Goal: Task Accomplishment & Management: Manage account settings

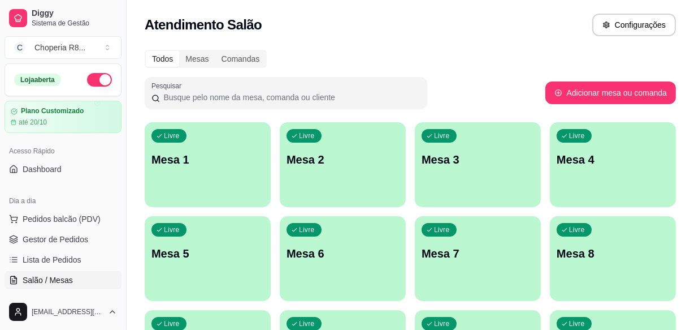
click at [196, 293] on div "button" at bounding box center [208, 294] width 126 height 14
drag, startPoint x: 196, startPoint y: 293, endPoint x: 406, endPoint y: 77, distance: 301.8
click at [406, 77] on div "Pesquisar" at bounding box center [286, 93] width 283 height 32
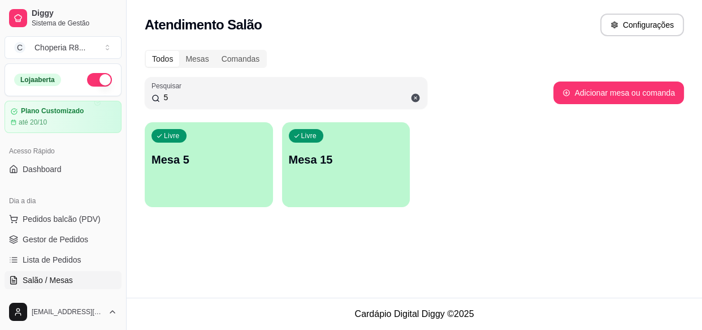
type input "5"
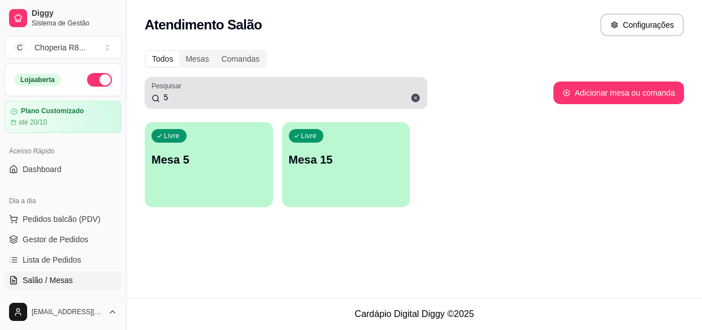
click at [418, 101] on icon at bounding box center [415, 98] width 10 height 10
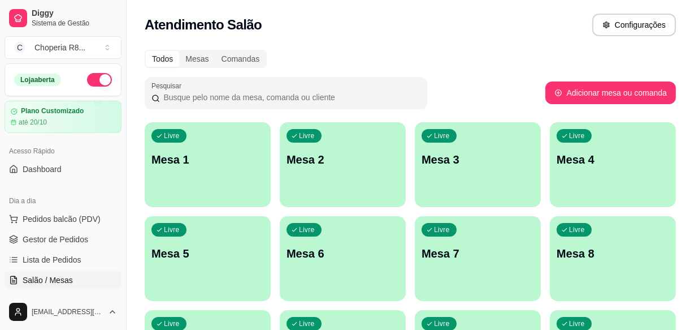
click at [427, 6] on div "Atendimento Salão Configurações" at bounding box center [411, 21] width 568 height 43
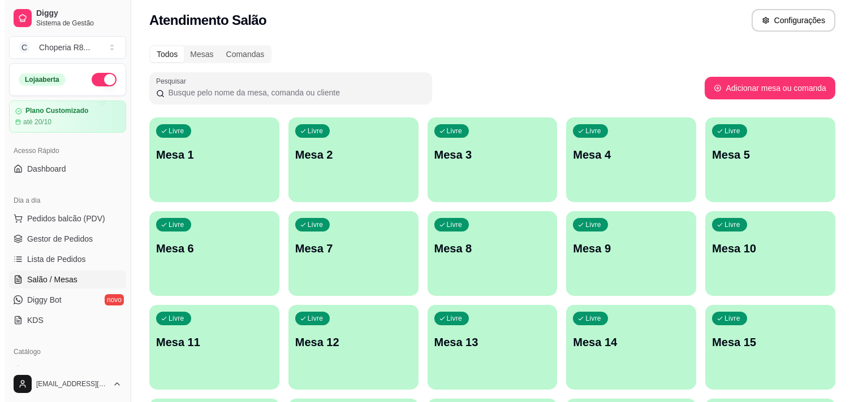
scroll to position [7, 0]
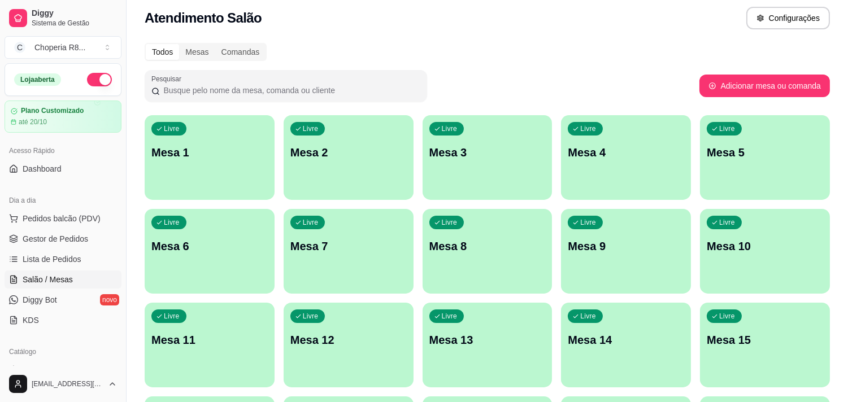
click at [485, 185] on button "Livre Mesa 3" at bounding box center [488, 157] width 130 height 85
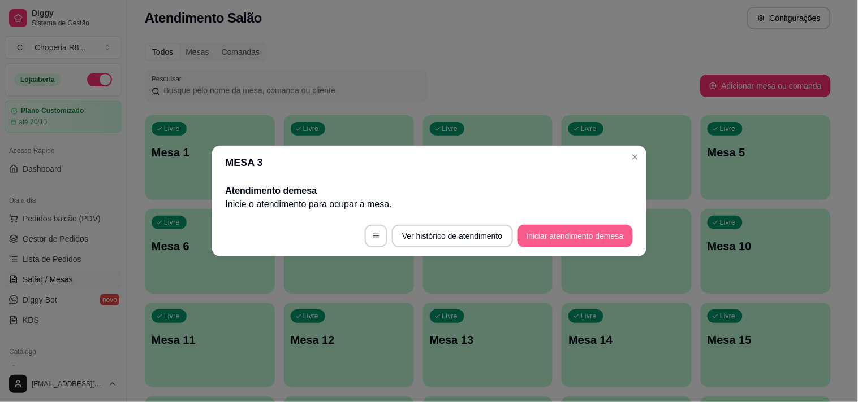
click at [534, 233] on button "Iniciar atendimento de mesa" at bounding box center [574, 236] width 115 height 23
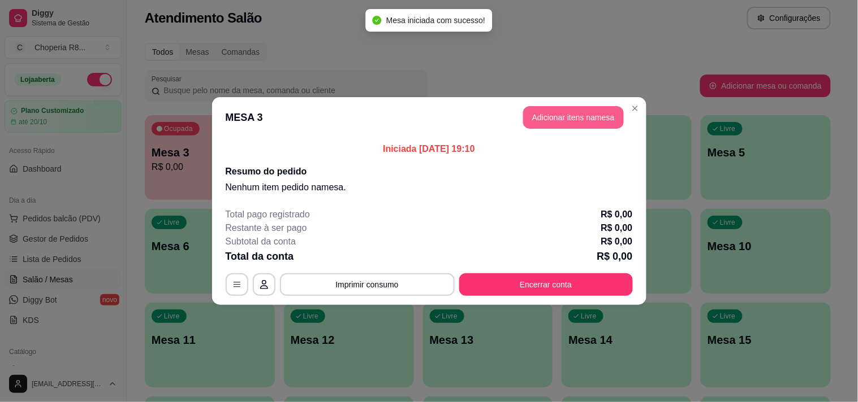
click at [575, 126] on button "Adicionar itens na mesa" at bounding box center [573, 117] width 101 height 23
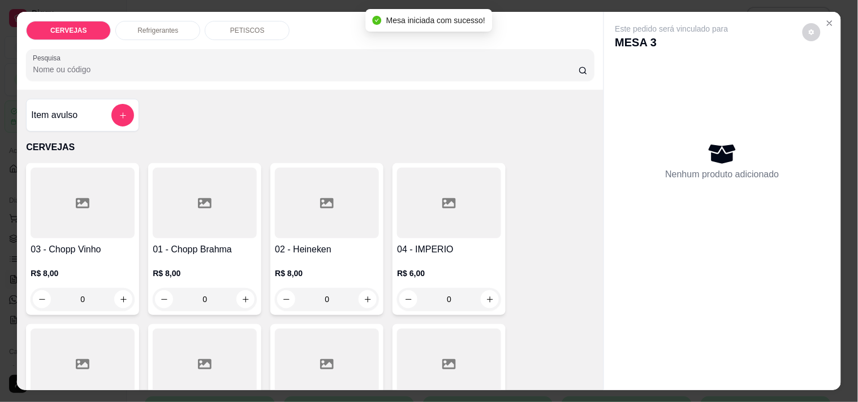
click at [242, 30] on p "PETISCOS" at bounding box center [247, 30] width 34 height 9
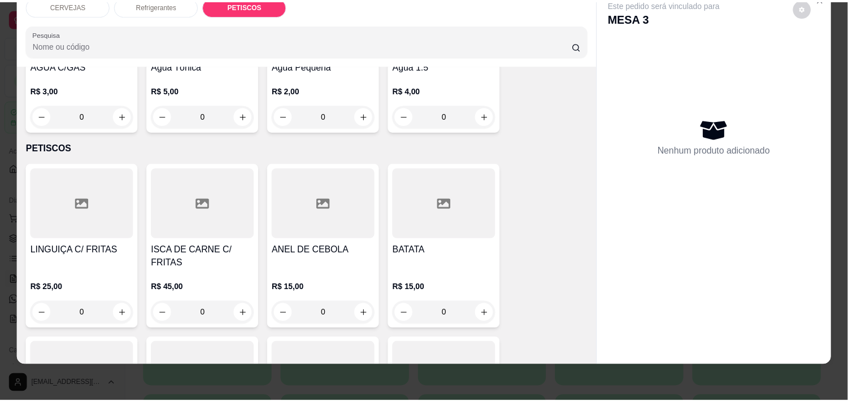
scroll to position [677, 0]
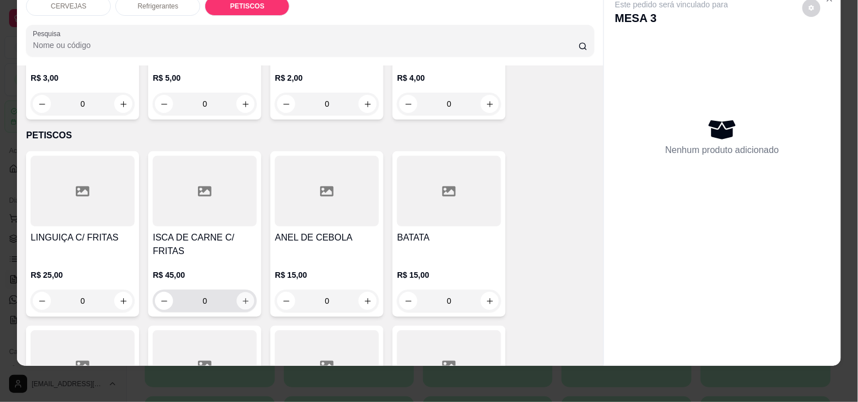
click at [241, 297] on icon "increase-product-quantity" at bounding box center [245, 301] width 8 height 8
type input "1"
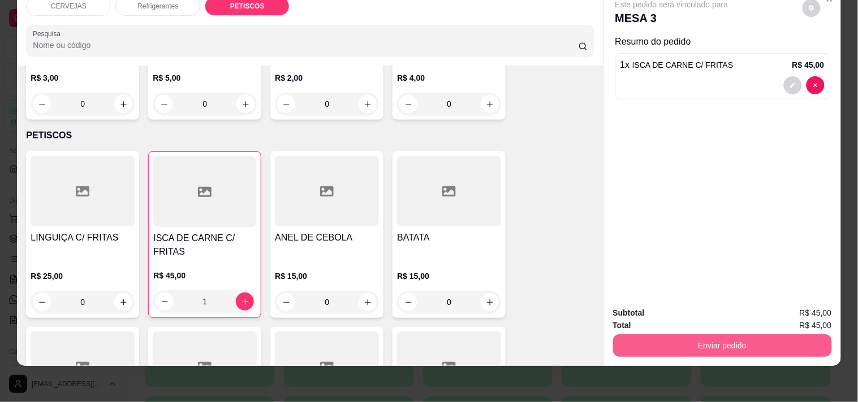
click at [639, 329] on button "Enviar pedido" at bounding box center [722, 346] width 219 height 23
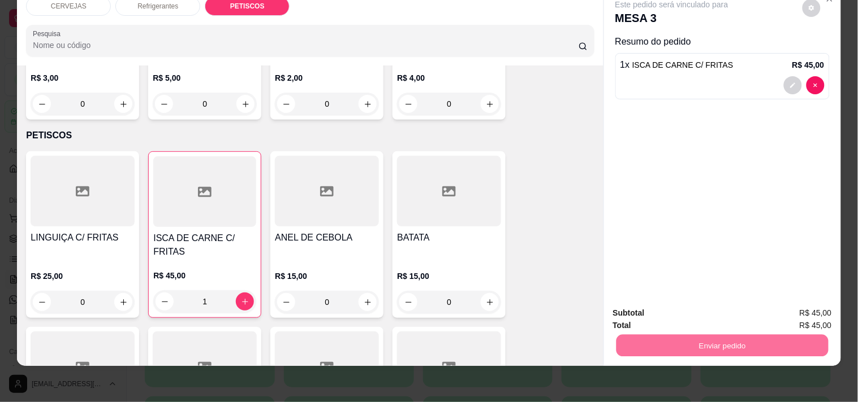
click at [694, 306] on button "Enviar pedido" at bounding box center [802, 308] width 64 height 21
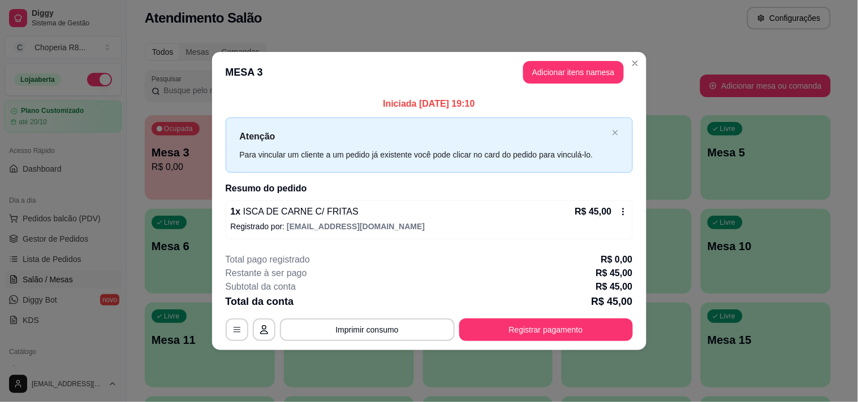
click at [381, 329] on button "Imprimir consumo" at bounding box center [367, 330] width 175 height 23
click at [376, 302] on button "IMPRESSORA" at bounding box center [370, 304] width 79 height 18
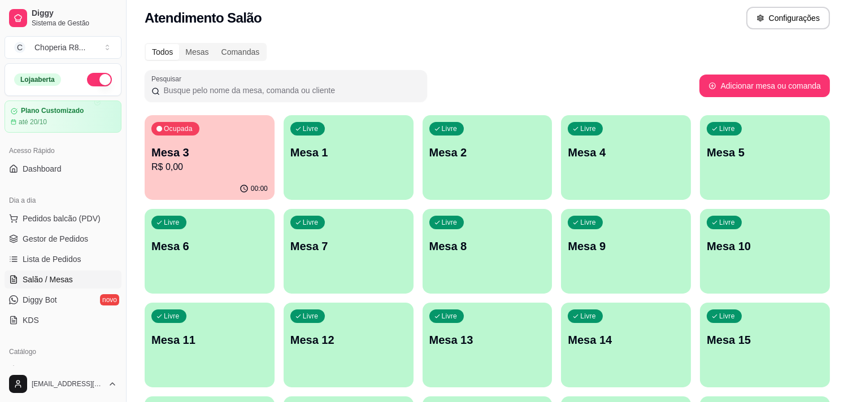
click at [639, 63] on div "Todos Mesas Comandas Pesquisar Adicionar mesa ou comanda Ocupada Mesa 3 R$ 0,00…" at bounding box center [488, 265] width 722 height 459
click at [639, 60] on div "Todos Mesas Comandas Pesquisar Adicionar mesa ou comanda Ocupada Mesa 3 R$ 0,00…" at bounding box center [488, 265] width 722 height 459
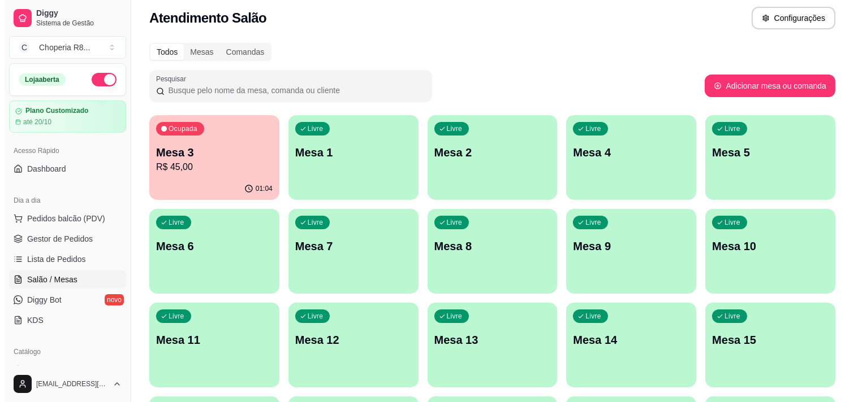
scroll to position [132, 0]
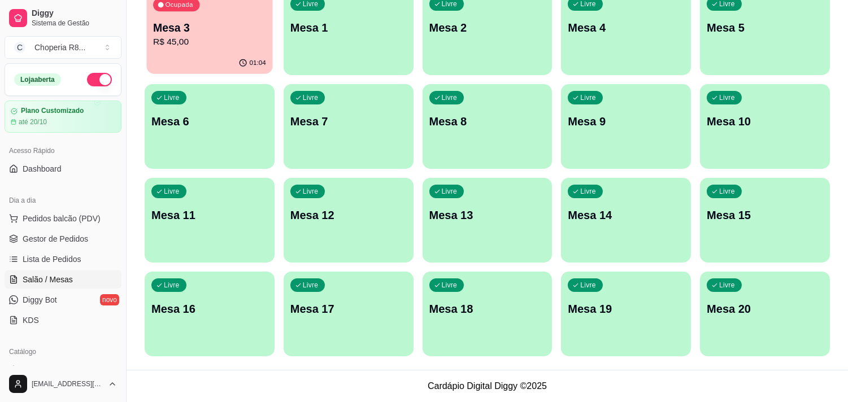
click at [148, 34] on div "Ocupada Mesa 3 R$ 45,00" at bounding box center [209, 22] width 126 height 61
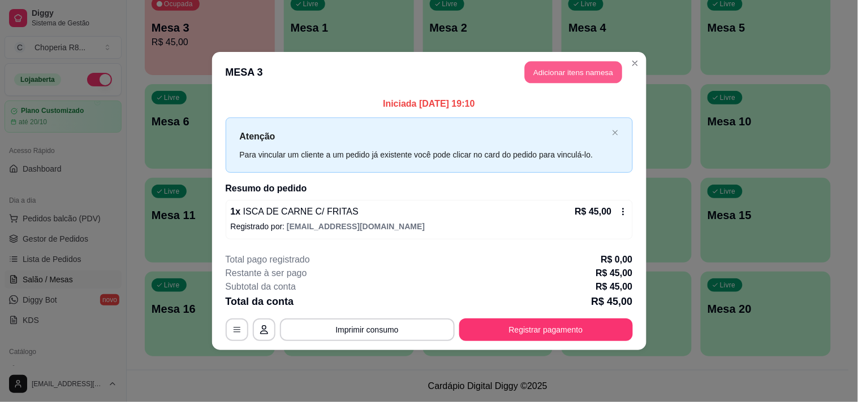
click at [551, 75] on button "Adicionar itens na mesa" at bounding box center [573, 73] width 97 height 22
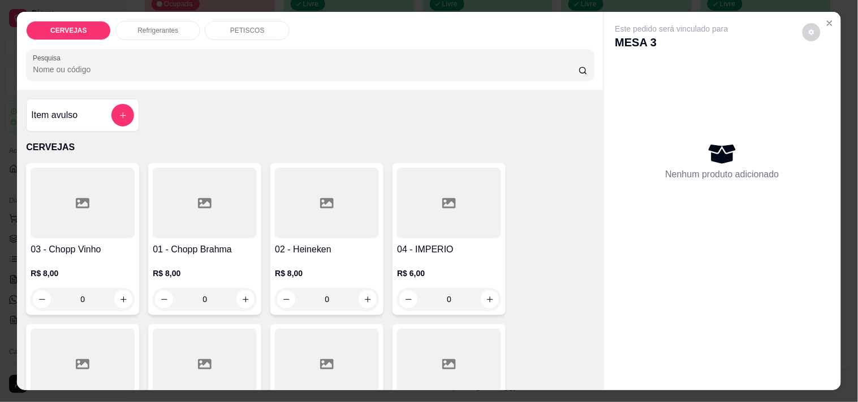
drag, startPoint x: 217, startPoint y: 296, endPoint x: 123, endPoint y: 298, distance: 94.4
click at [123, 298] on div "03 - Chopp Vinho R$ 8,00 0 01 - Chopp Brahma R$ 8,00 0 02 - Heineken R$ 8,00 0 …" at bounding box center [310, 319] width 568 height 313
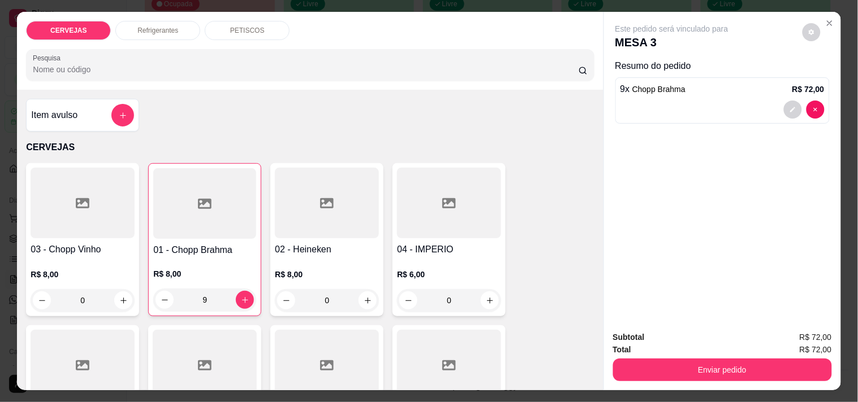
type input "9"
click at [177, 29] on div "Refrigerantes" at bounding box center [157, 30] width 85 height 19
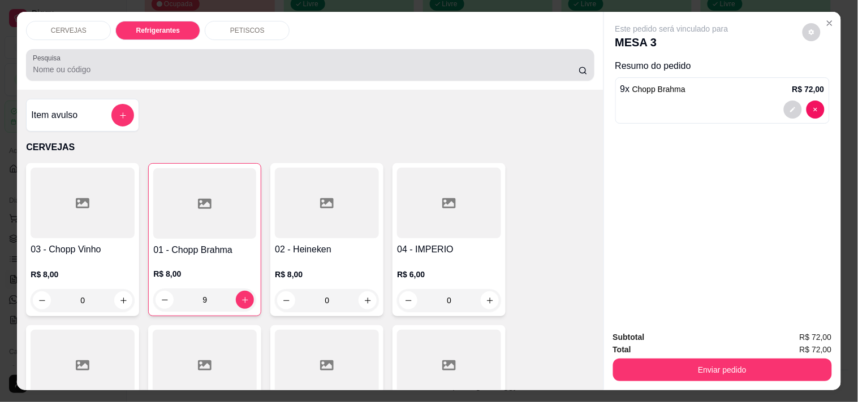
scroll to position [29, 0]
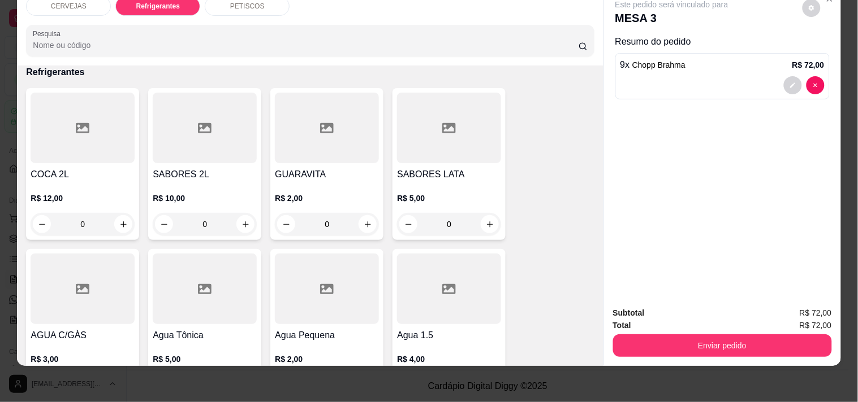
drag, startPoint x: 326, startPoint y: 217, endPoint x: 293, endPoint y: 216, distance: 32.8
click at [296, 217] on input "0" at bounding box center [326, 224] width 63 height 23
click at [365, 220] on icon "increase-product-quantity" at bounding box center [367, 224] width 8 height 8
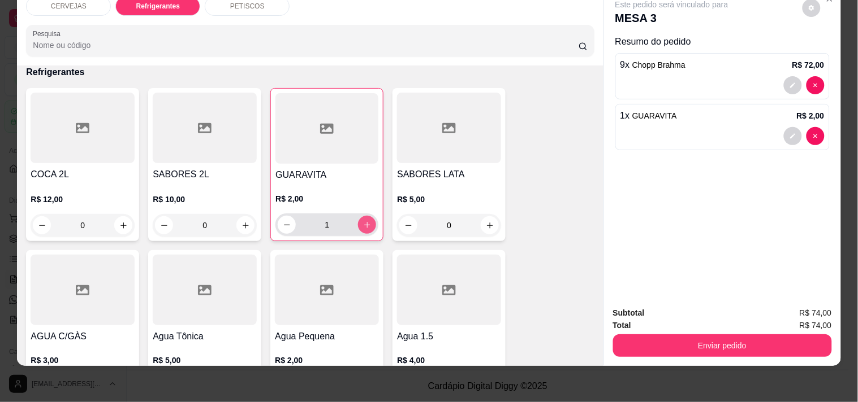
click at [365, 221] on icon "increase-product-quantity" at bounding box center [367, 225] width 8 height 8
type input "2"
click at [365, 221] on icon "increase-product-quantity" at bounding box center [367, 225] width 8 height 8
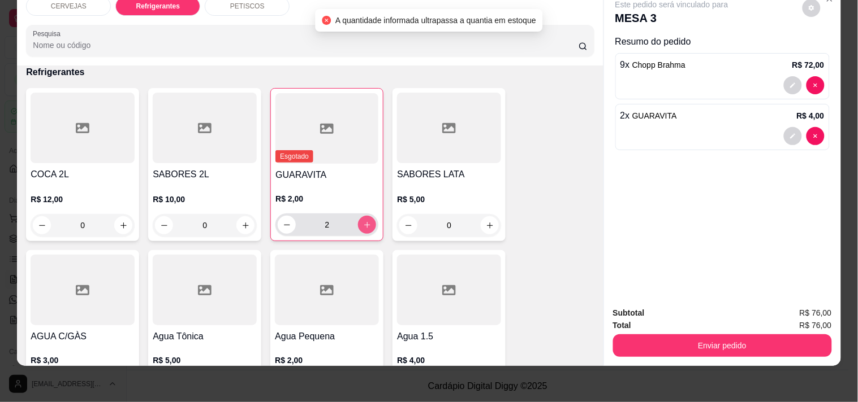
click at [365, 221] on icon "increase-product-quantity" at bounding box center [367, 225] width 8 height 8
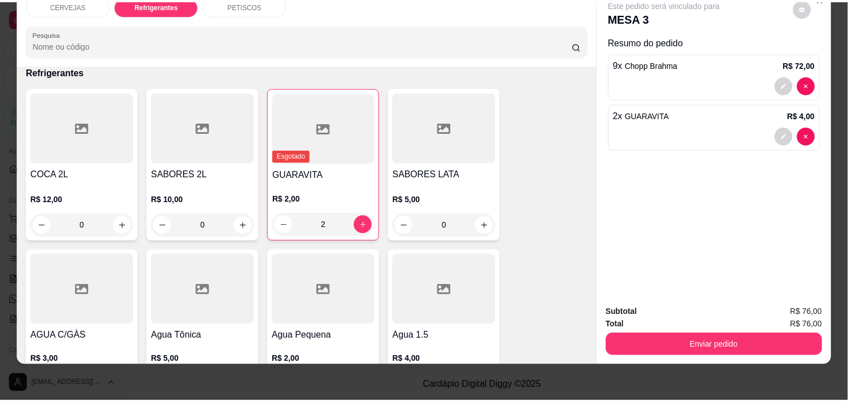
scroll to position [0, 0]
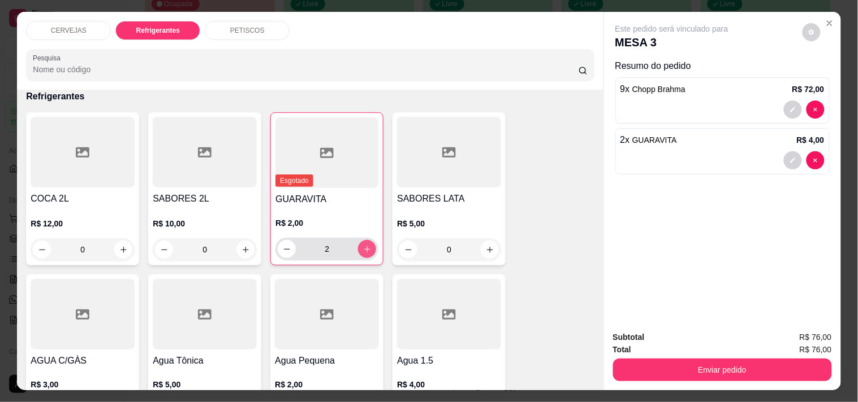
click at [358, 244] on button "increase-product-quantity" at bounding box center [367, 249] width 18 height 18
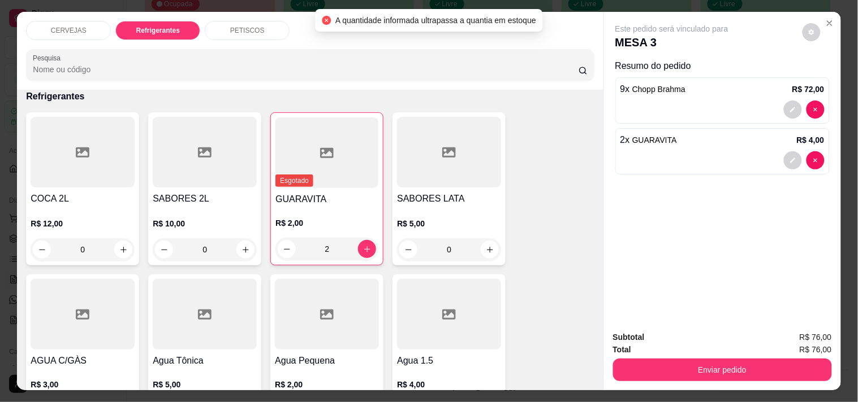
click at [294, 175] on span "Esgotado" at bounding box center [294, 181] width 38 height 12
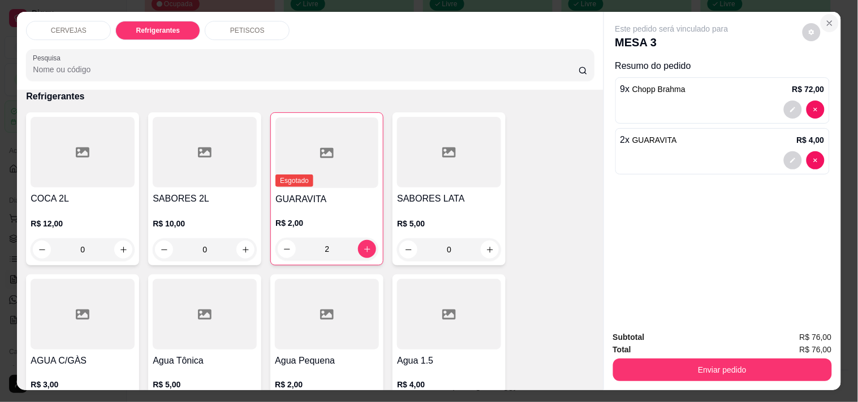
click at [694, 18] on button "Close" at bounding box center [829, 23] width 18 height 18
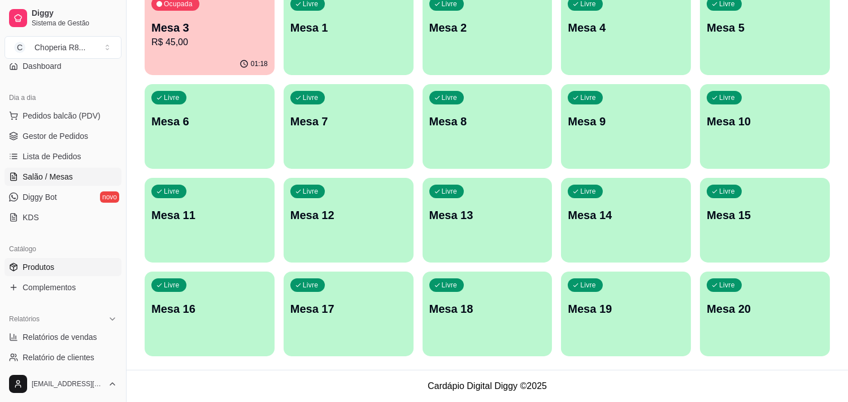
scroll to position [188, 0]
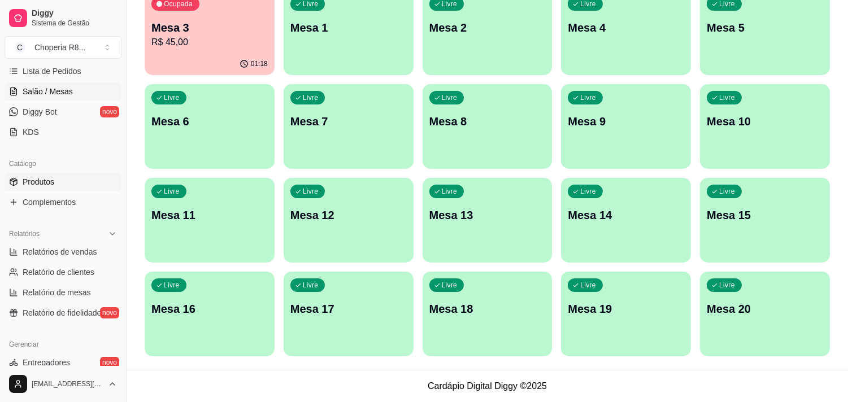
click at [67, 187] on link "Produtos" at bounding box center [63, 182] width 117 height 18
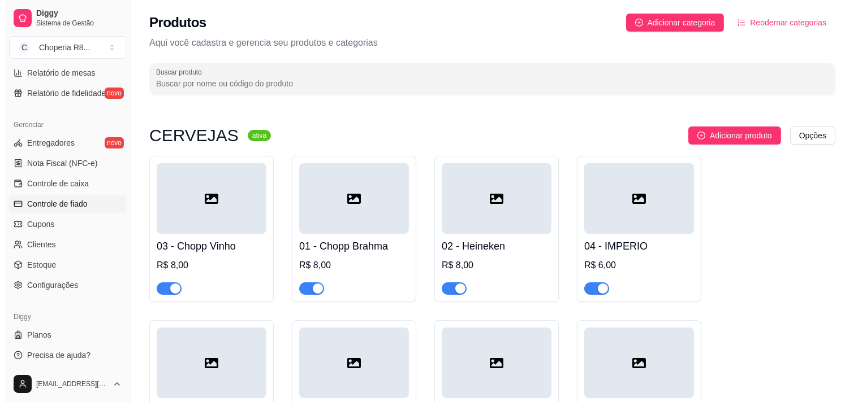
scroll to position [410, 0]
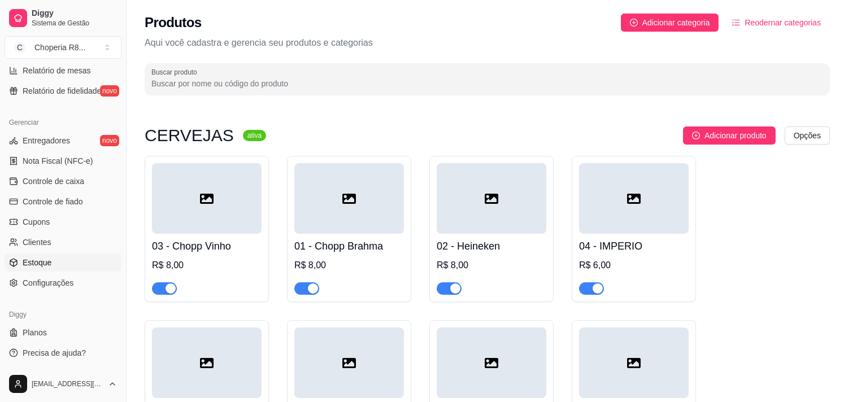
click at [72, 261] on link "Estoque" at bounding box center [63, 263] width 117 height 18
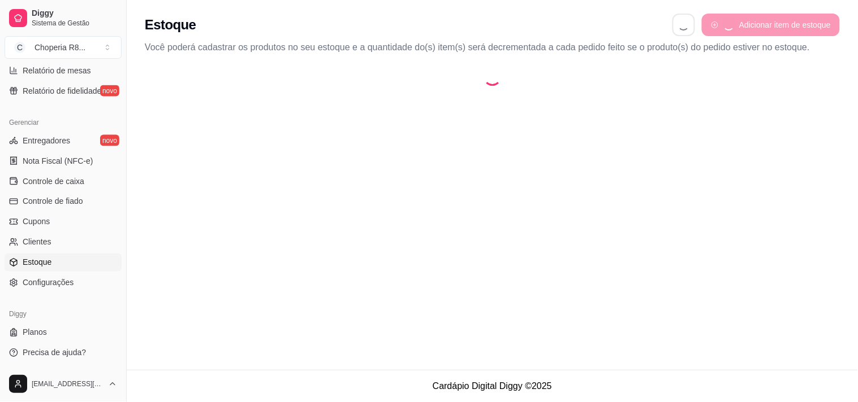
select select "QUANTITY_ORDER"
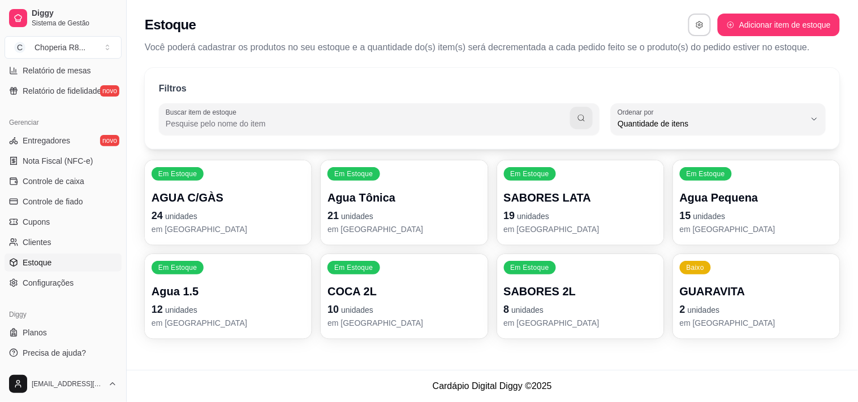
scroll to position [10, 0]
click at [694, 301] on div "GUARAVITA 2 unidades em [GEOGRAPHIC_DATA]" at bounding box center [755, 306] width 153 height 45
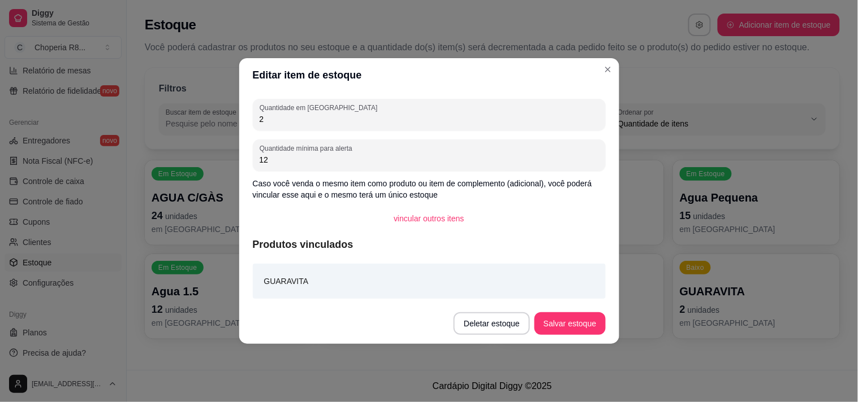
drag, startPoint x: 298, startPoint y: 127, endPoint x: 223, endPoint y: 127, distance: 75.7
click at [212, 131] on div "Editar item de estoque Quantidade em estoque 2 Quantidade mínima para alerta 12…" at bounding box center [429, 201] width 858 height 402
drag, startPoint x: 308, startPoint y: 161, endPoint x: 253, endPoint y: 165, distance: 55.5
click at [253, 165] on div "Quantidade mínima para alerta 12" at bounding box center [429, 156] width 353 height 32
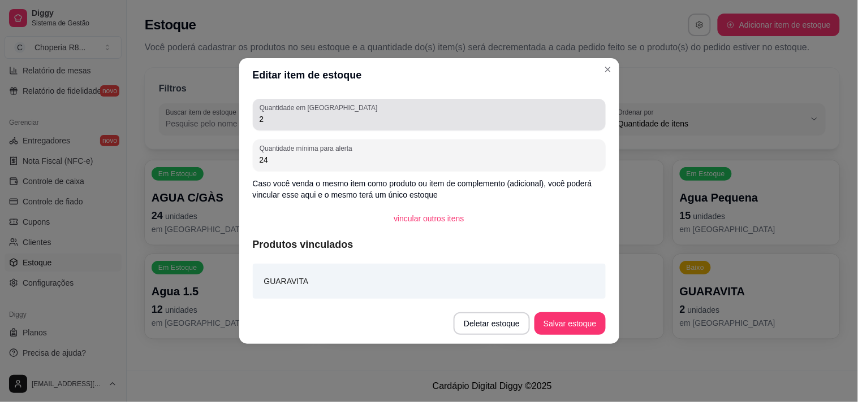
type input "24"
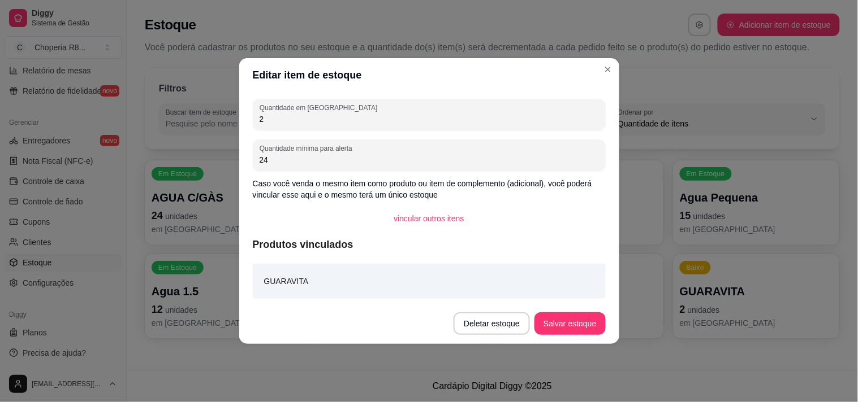
drag, startPoint x: 289, startPoint y: 119, endPoint x: 225, endPoint y: 129, distance: 64.7
click at [225, 129] on div "Editar item de estoque Quantidade em estoque 2 Quantidade mínima para alerta 24…" at bounding box center [429, 201] width 858 height 402
type input "15"
click at [585, 313] on footer "Deletar estoque Salvar estoque" at bounding box center [429, 324] width 380 height 41
click at [583, 314] on button "Salvar estoque" at bounding box center [569, 324] width 71 height 23
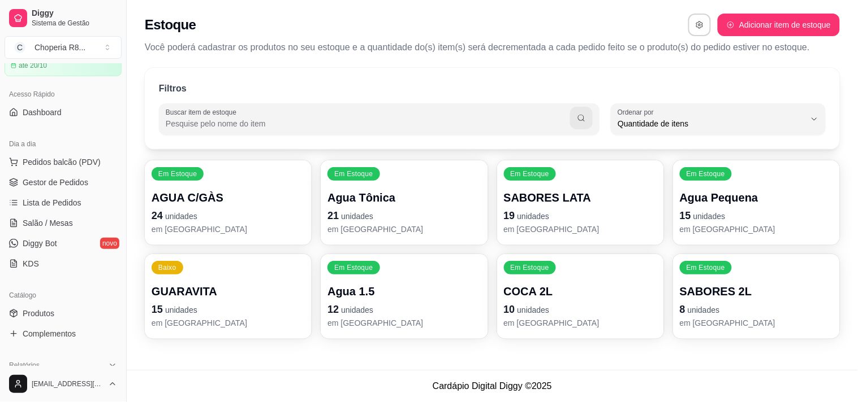
scroll to position [0, 0]
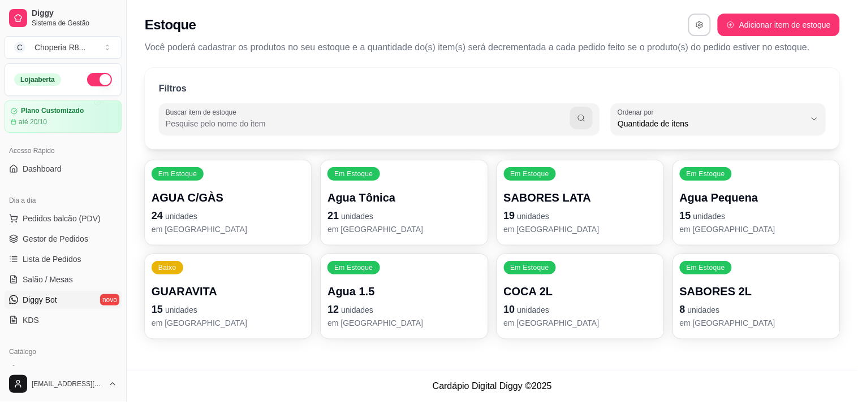
click at [65, 296] on link "Diggy Bot novo" at bounding box center [63, 300] width 117 height 18
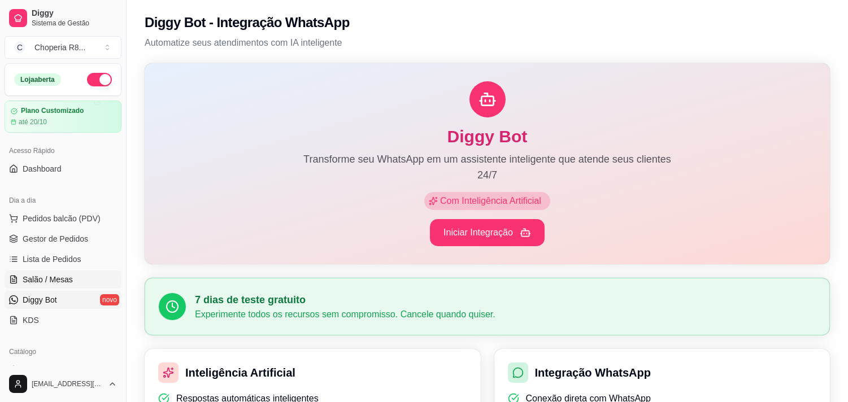
click at [62, 281] on span "Salão / Mesas" at bounding box center [48, 279] width 50 height 11
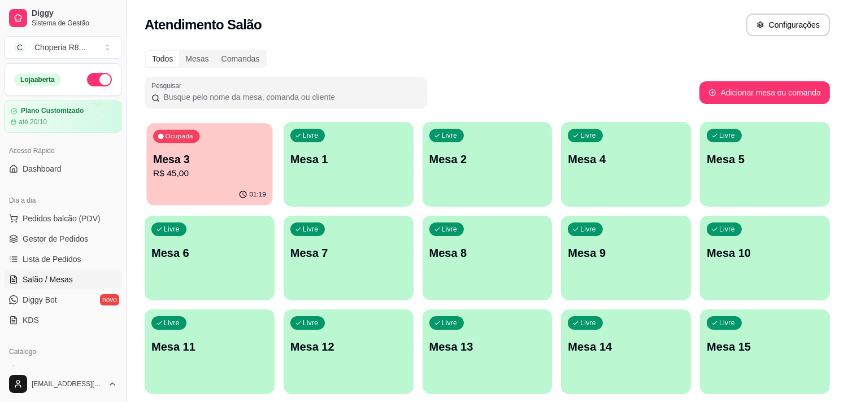
click at [232, 179] on p "R$ 45,00" at bounding box center [209, 173] width 113 height 13
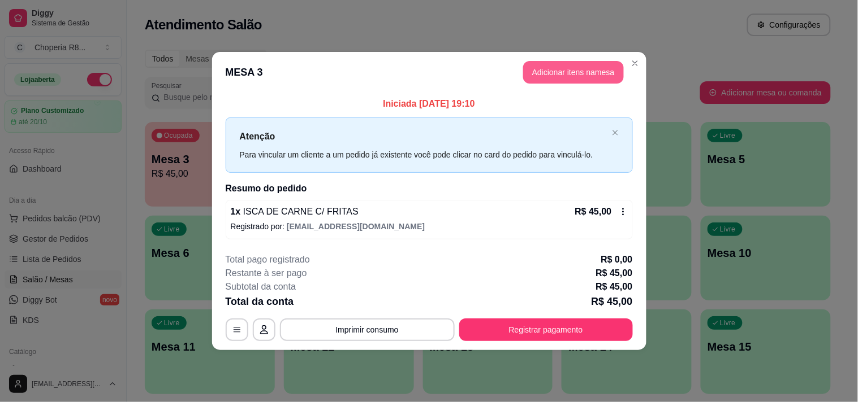
click at [567, 71] on button "Adicionar itens na mesa" at bounding box center [573, 72] width 101 height 23
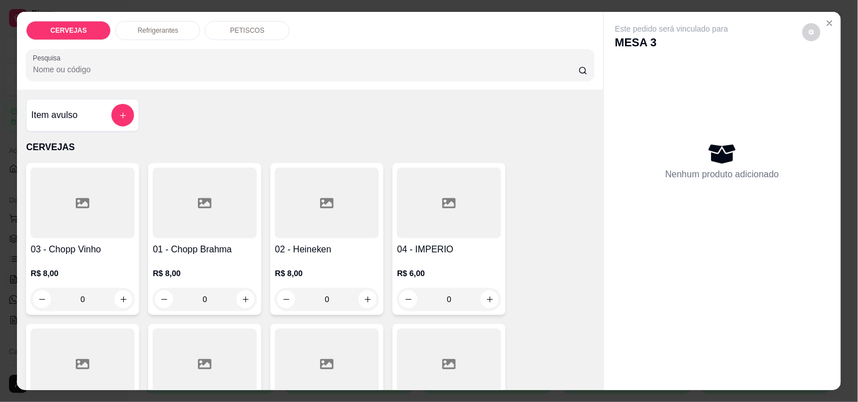
drag, startPoint x: 215, startPoint y: 292, endPoint x: 172, endPoint y: 293, distance: 42.4
click at [174, 294] on input "0" at bounding box center [204, 299] width 63 height 23
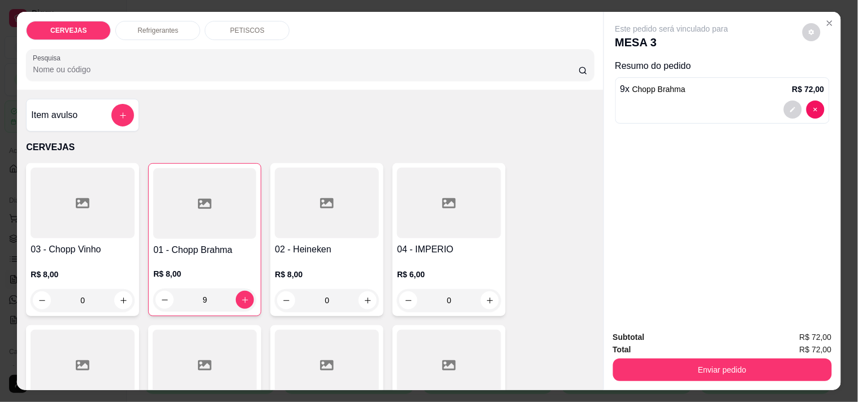
type input "9"
click at [187, 26] on div "Refrigerantes" at bounding box center [157, 30] width 85 height 19
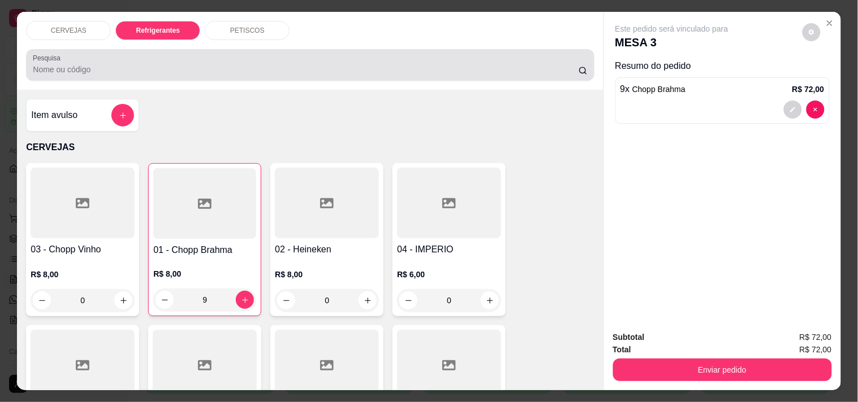
scroll to position [29, 0]
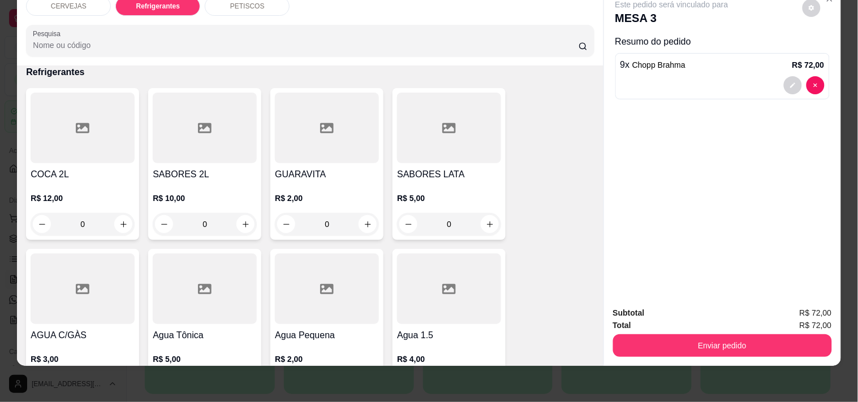
drag, startPoint x: 339, startPoint y: 212, endPoint x: 240, endPoint y: 223, distance: 99.5
click at [240, 223] on div "COCA 2L R$ 12,00 0 SABORES 2L R$ 10,00 0 GUARAVITA R$ 2,00 0 SABORES LATA R$ 5,…" at bounding box center [310, 244] width 568 height 313
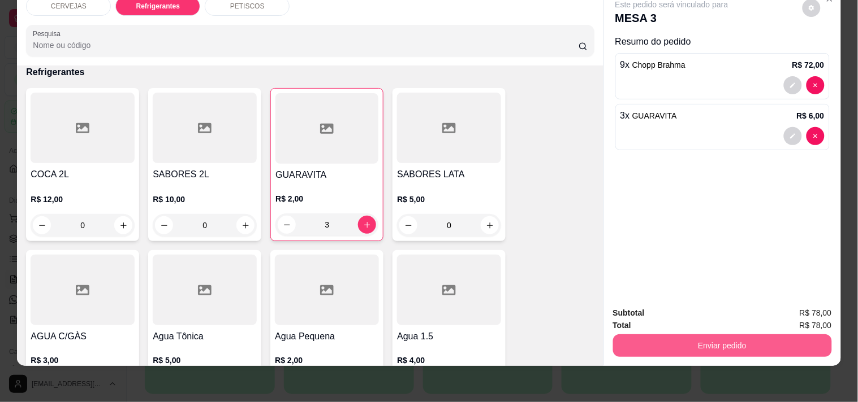
type input "3"
click at [694, 329] on button "Enviar pedido" at bounding box center [722, 346] width 219 height 23
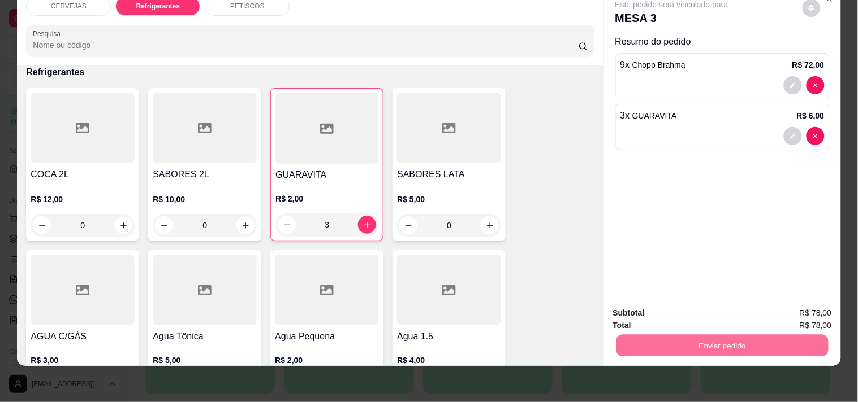
click at [694, 309] on button "Enviar pedido" at bounding box center [802, 308] width 64 height 21
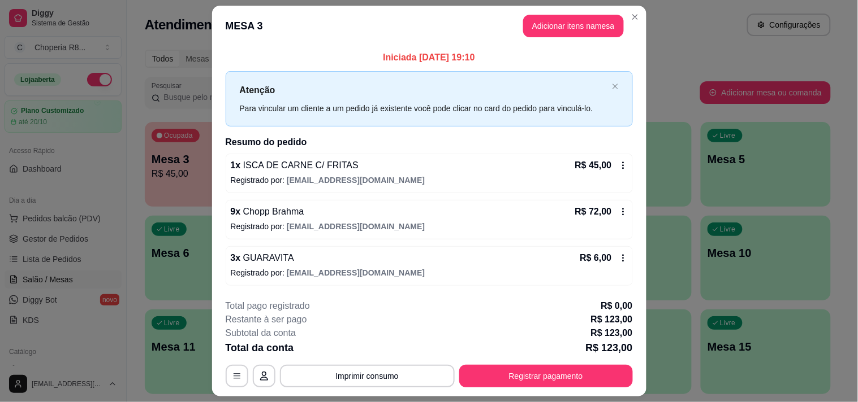
scroll to position [30, 0]
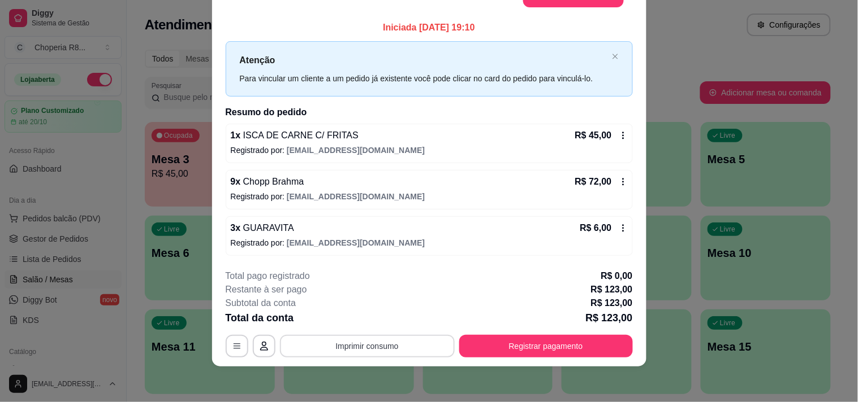
click at [363, 329] on button "Imprimir consumo" at bounding box center [367, 346] width 175 height 23
click at [347, 317] on button "IMPRESSORA" at bounding box center [365, 320] width 79 height 18
click at [499, 329] on button "Registrar pagamento" at bounding box center [546, 346] width 174 height 23
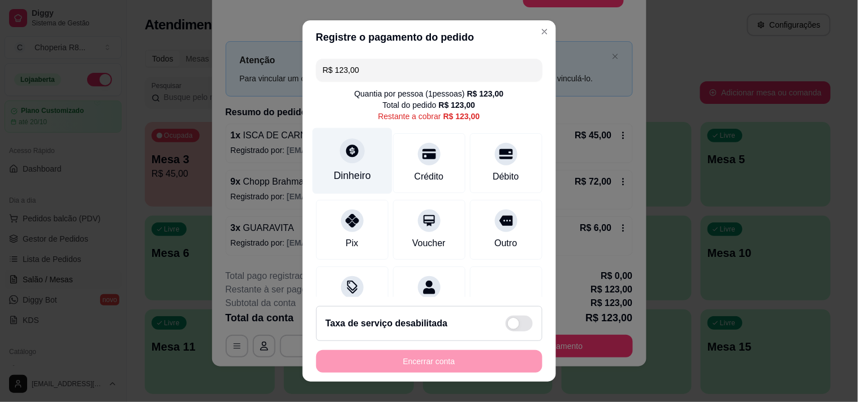
click at [337, 174] on div "Dinheiro" at bounding box center [352, 175] width 37 height 15
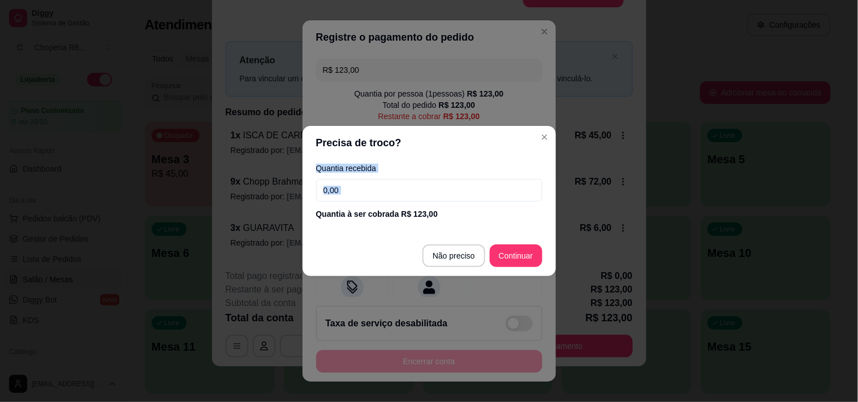
drag, startPoint x: 382, startPoint y: 202, endPoint x: 235, endPoint y: 213, distance: 146.8
click at [235, 213] on div "Precisa de troco? Quantia recebida 0,00 Quantia à ser cobrada R$ 123,00 Não pre…" at bounding box center [429, 201] width 858 height 402
click at [373, 190] on input "0,00" at bounding box center [429, 190] width 226 height 23
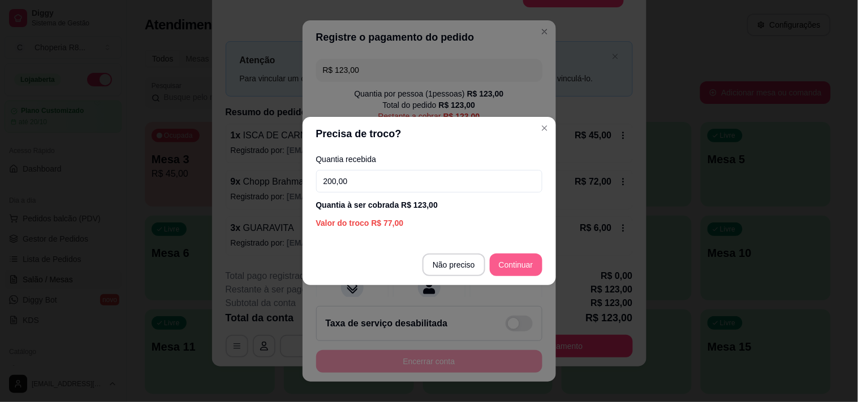
type input "200,00"
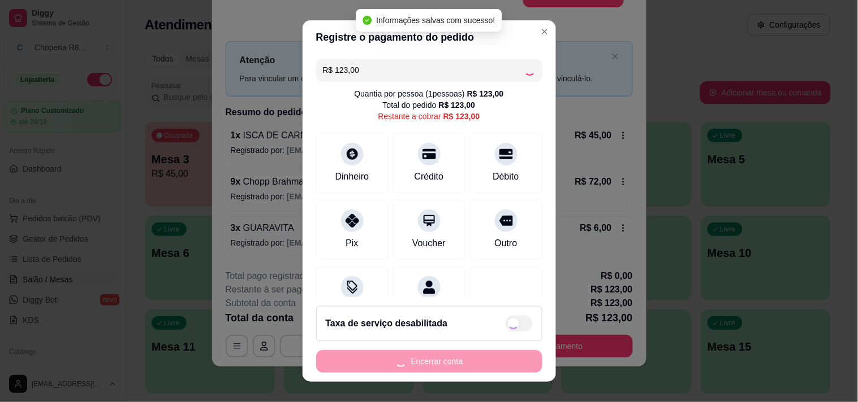
type input "R$ 0,00"
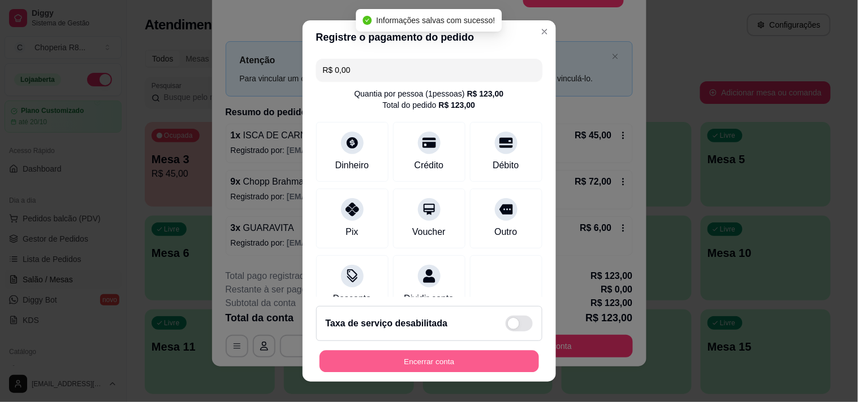
click at [482, 329] on button "Encerrar conta" at bounding box center [428, 362] width 219 height 22
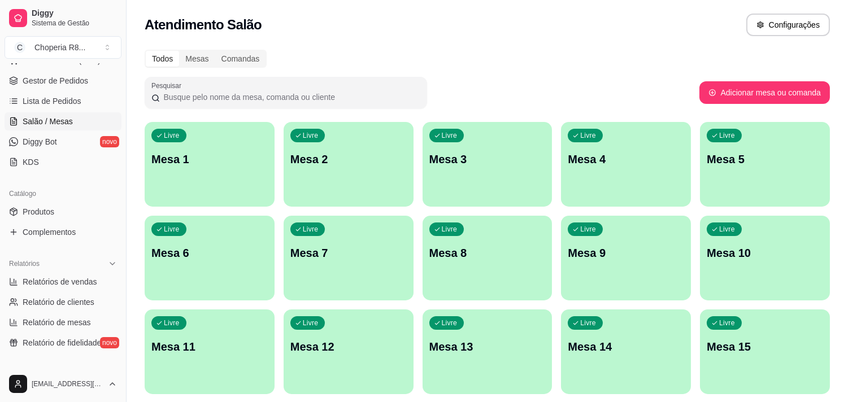
scroll to position [0, 0]
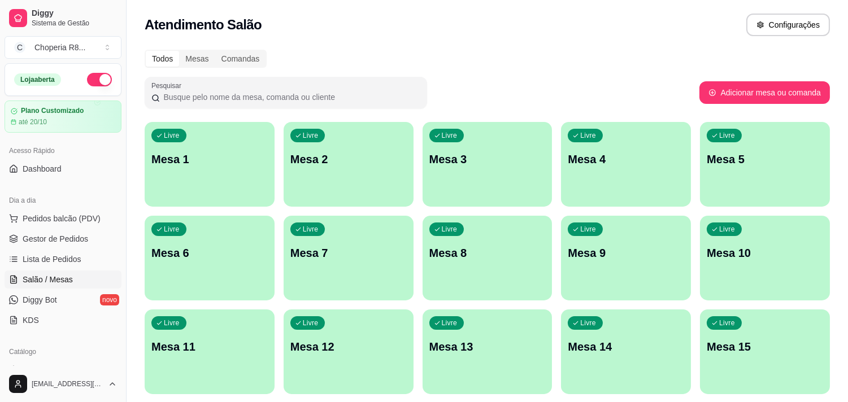
drag, startPoint x: 122, startPoint y: 103, endPoint x: 116, endPoint y: 99, distance: 7.4
click at [116, 99] on div "Diggy Sistema de Gestão C Choperia R8 ... Loja aberta Plano Customizado até 20/…" at bounding box center [63, 201] width 126 height 402
drag, startPoint x: 122, startPoint y: 88, endPoint x: 122, endPoint y: 81, distance: 6.8
click at [123, 82] on button "Toggle Sidebar" at bounding box center [126, 201] width 9 height 402
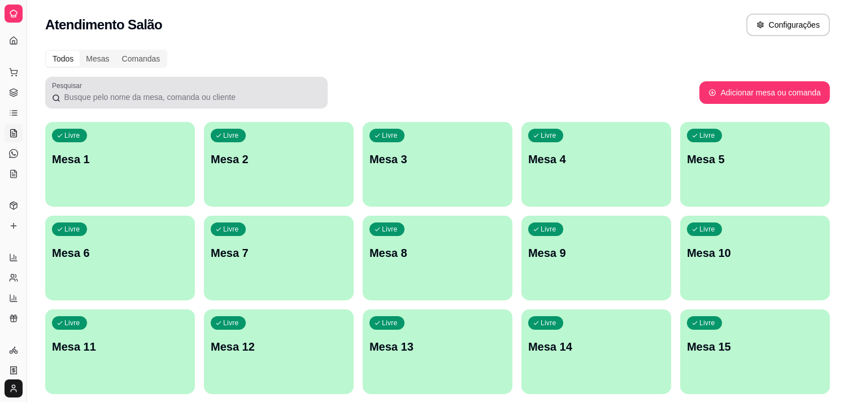
drag, startPoint x: 27, startPoint y: 97, endPoint x: 57, endPoint y: 102, distance: 30.5
click at [57, 102] on div "Diggy Sistema de Gestão C Choperia R8 ... Loja aberta Plano Customizado até 20/…" at bounding box center [424, 267] width 848 height 534
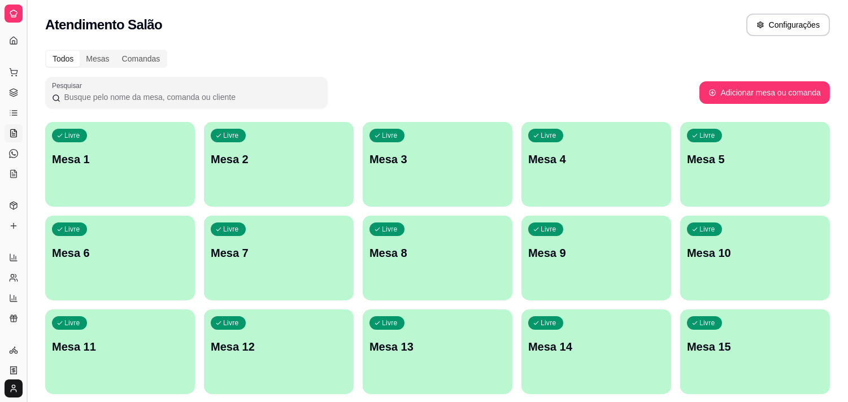
click at [31, 66] on button "Toggle Sidebar" at bounding box center [26, 201] width 9 height 402
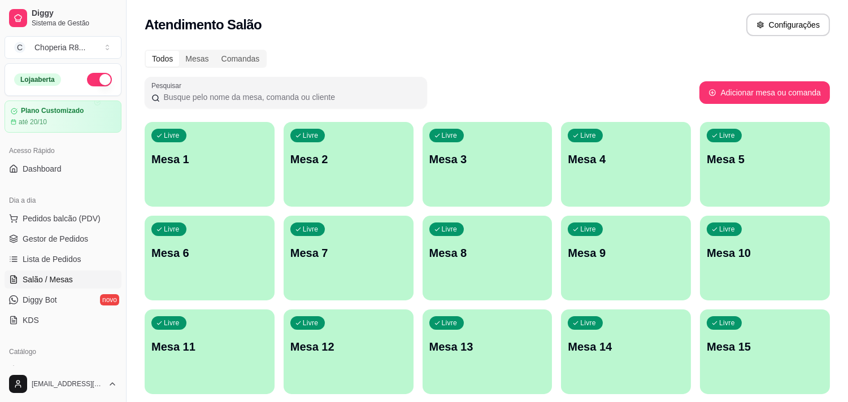
click at [122, 0] on button "Toggle Sidebar" at bounding box center [126, 201] width 9 height 402
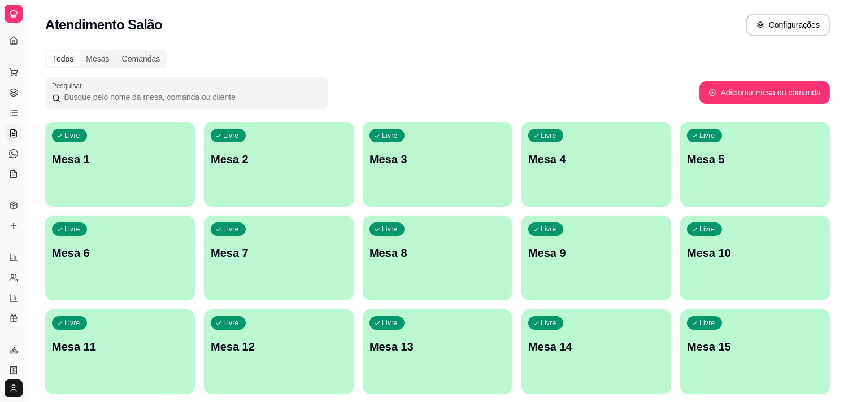
click at [22, 0] on button "Toggle Sidebar" at bounding box center [26, 201] width 9 height 402
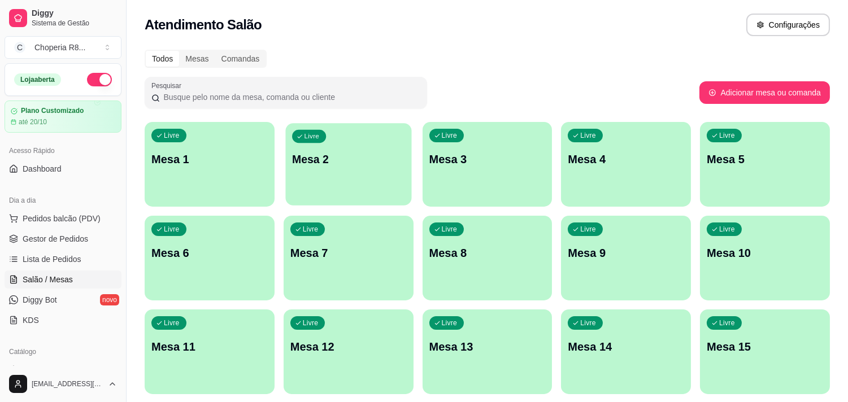
click at [322, 177] on div "Livre Mesa 2" at bounding box center [348, 157] width 126 height 69
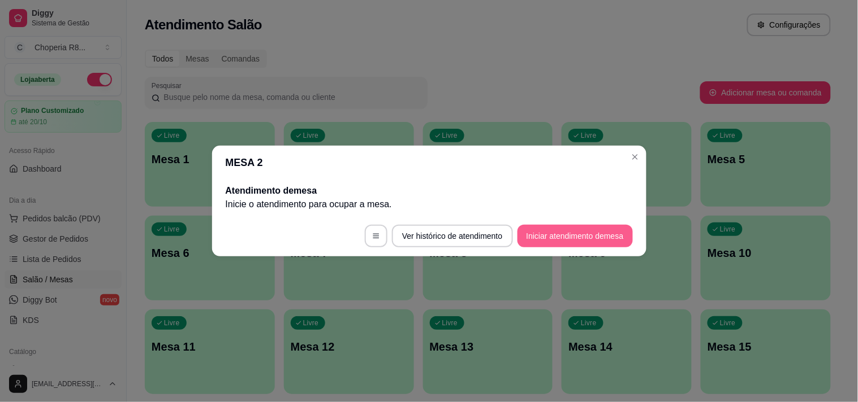
click at [557, 233] on button "Iniciar atendimento de mesa" at bounding box center [574, 236] width 115 height 23
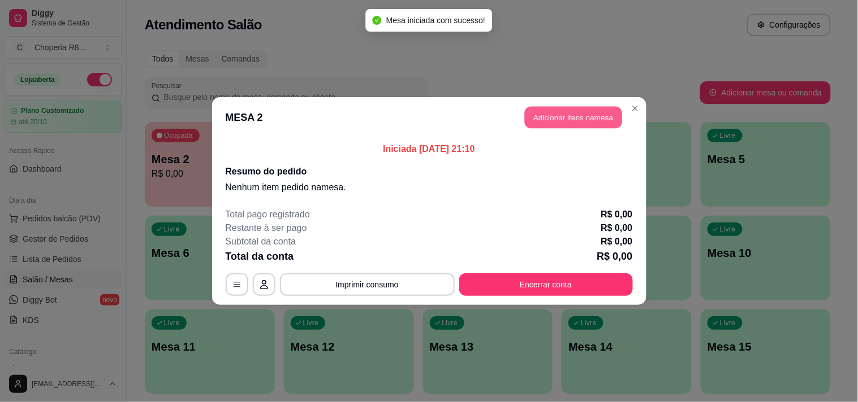
click at [542, 125] on button "Adicionar itens na mesa" at bounding box center [573, 118] width 97 height 22
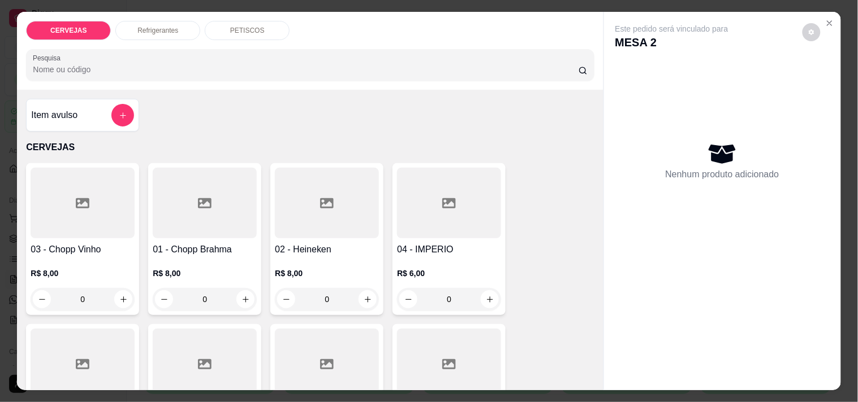
click at [251, 36] on div "CERVEJAS Refrigerantes PETISCOS Pesquisa" at bounding box center [310, 51] width 586 height 78
click at [252, 31] on div "PETISCOS" at bounding box center [247, 30] width 85 height 19
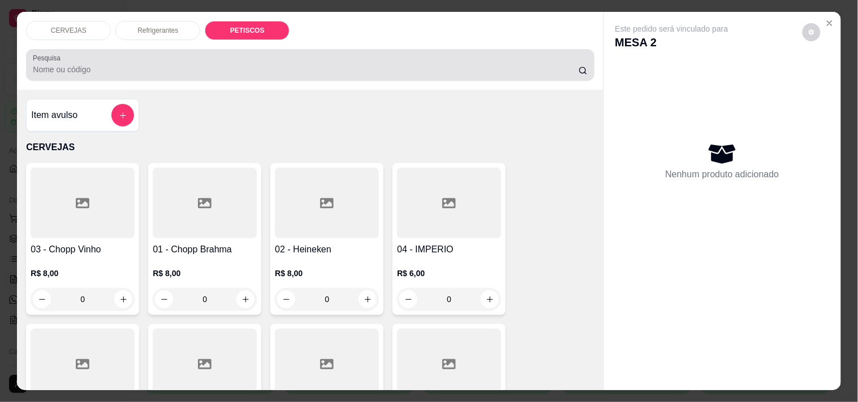
scroll to position [29, 0]
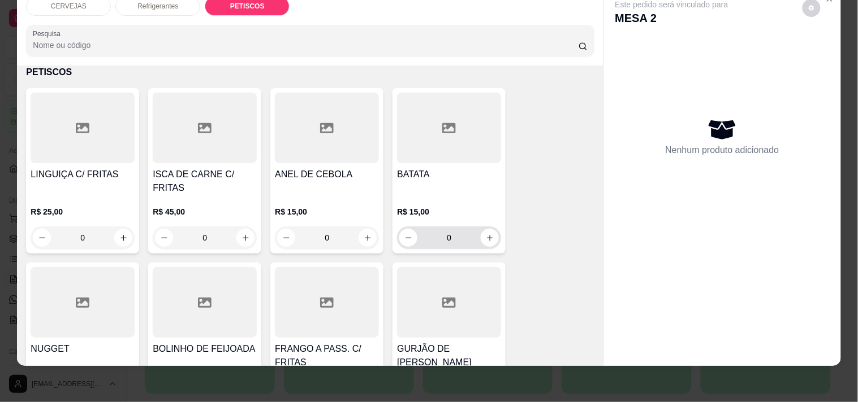
click at [486, 234] on icon "increase-product-quantity" at bounding box center [490, 238] width 8 height 8
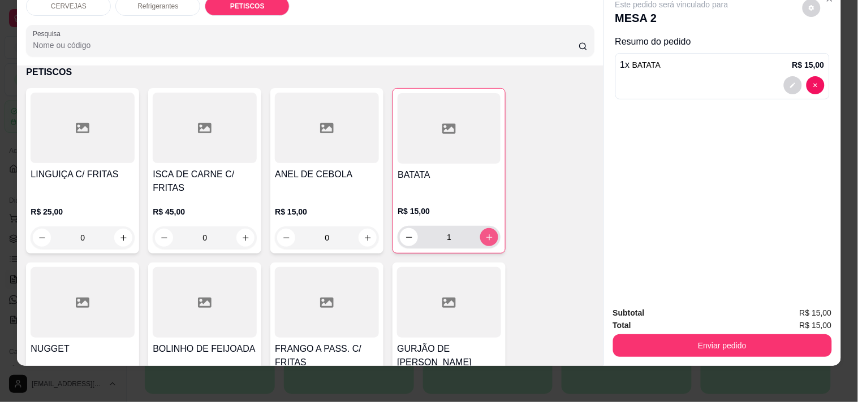
type input "1"
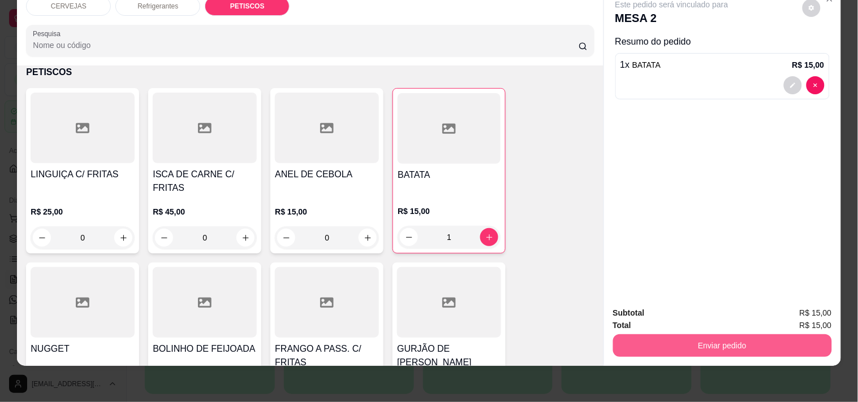
click at [694, 329] on button "Enviar pedido" at bounding box center [722, 346] width 219 height 23
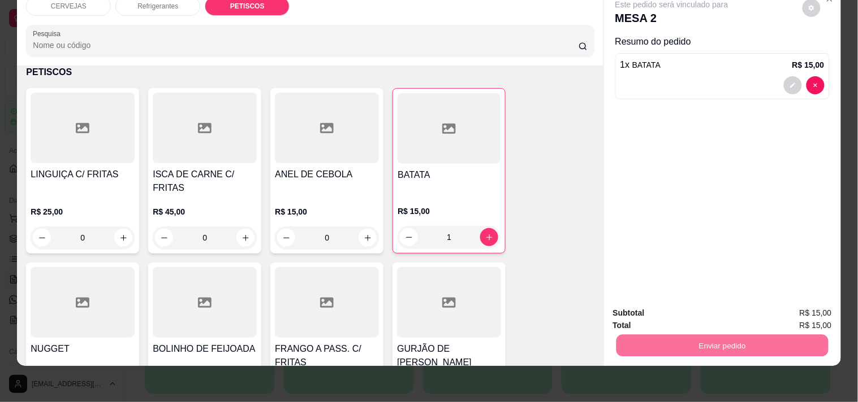
click at [694, 309] on button "Registrar cliente" at bounding box center [726, 308] width 75 height 21
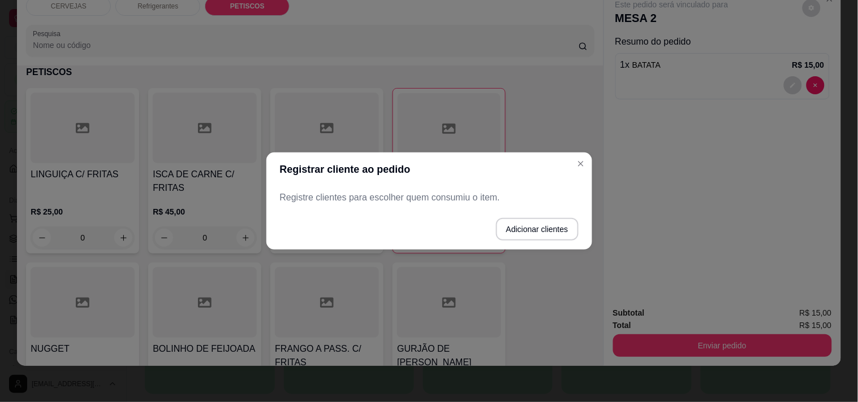
click at [354, 189] on div "Registre clientes para escolher quem consumiu o item." at bounding box center [429, 198] width 326 height 23
click at [353, 193] on p "Registre clientes para escolher quem consumiu o item." at bounding box center [429, 198] width 298 height 14
click at [352, 194] on p "Registre clientes para escolher quem consumiu o item." at bounding box center [429, 198] width 298 height 14
click at [352, 195] on p "Registre clientes para escolher quem consumiu o item." at bounding box center [429, 198] width 298 height 14
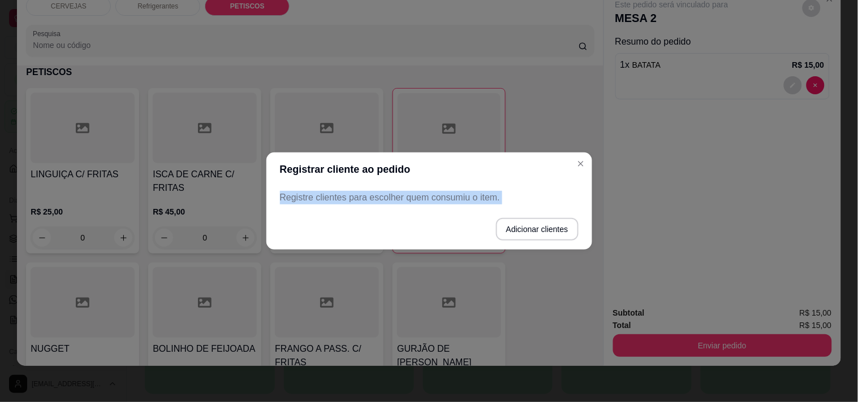
click at [352, 195] on p "Registre clientes para escolher quem consumiu o item." at bounding box center [429, 198] width 298 height 14
drag, startPoint x: 388, startPoint y: 205, endPoint x: 398, endPoint y: 201, distance: 10.7
click at [391, 204] on div "Registre clientes para escolher quem consumiu o item." at bounding box center [429, 198] width 326 height 23
click at [416, 198] on p "Registre clientes para escolher quem consumiu o item." at bounding box center [429, 198] width 298 height 14
click at [541, 229] on button "Adicionar clientes" at bounding box center [537, 229] width 83 height 23
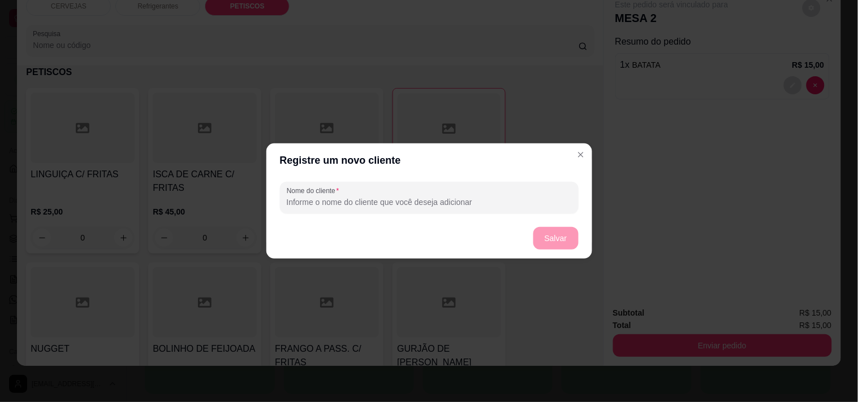
click at [371, 197] on input "Nome do cliente" at bounding box center [429, 202] width 285 height 11
type input "MTX"
click at [547, 244] on button "Salvar" at bounding box center [556, 239] width 44 height 22
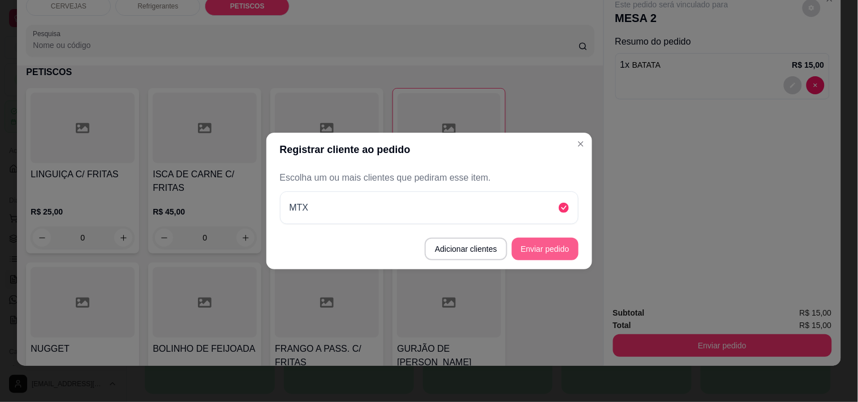
click at [545, 255] on button "Enviar pedido" at bounding box center [545, 249] width 67 height 23
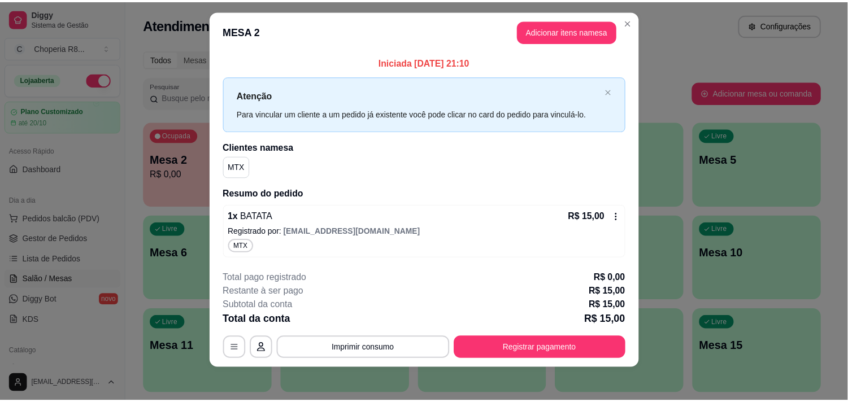
scroll to position [14, 0]
